Goal: Book appointment/travel/reservation

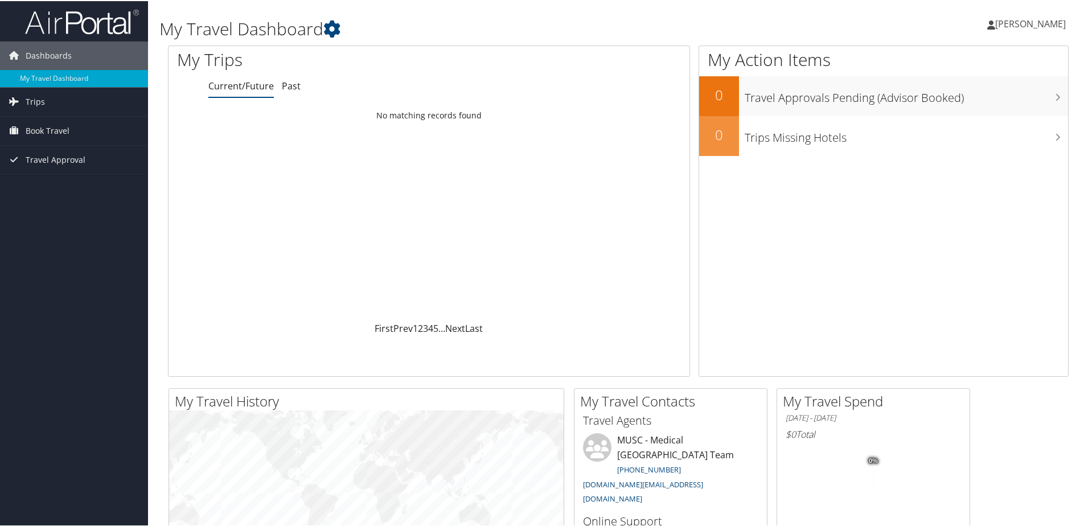
click at [1035, 26] on span "[PERSON_NAME]" at bounding box center [1030, 23] width 71 height 13
click at [43, 126] on span "Book Travel" at bounding box center [48, 130] width 44 height 28
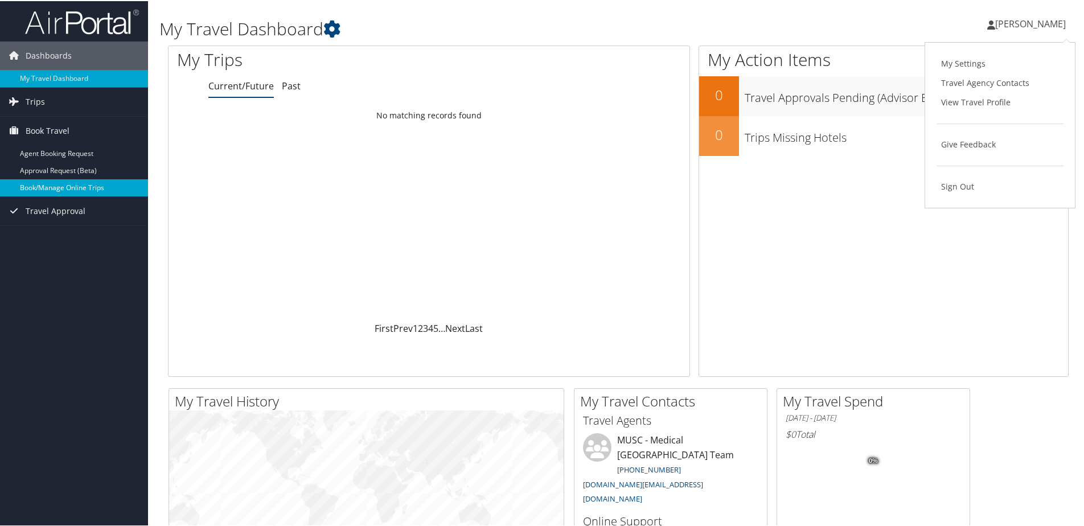
click at [52, 183] on link "Book/Manage Online Trips" at bounding box center [74, 186] width 148 height 17
